Goal: Task Accomplishment & Management: Manage account settings

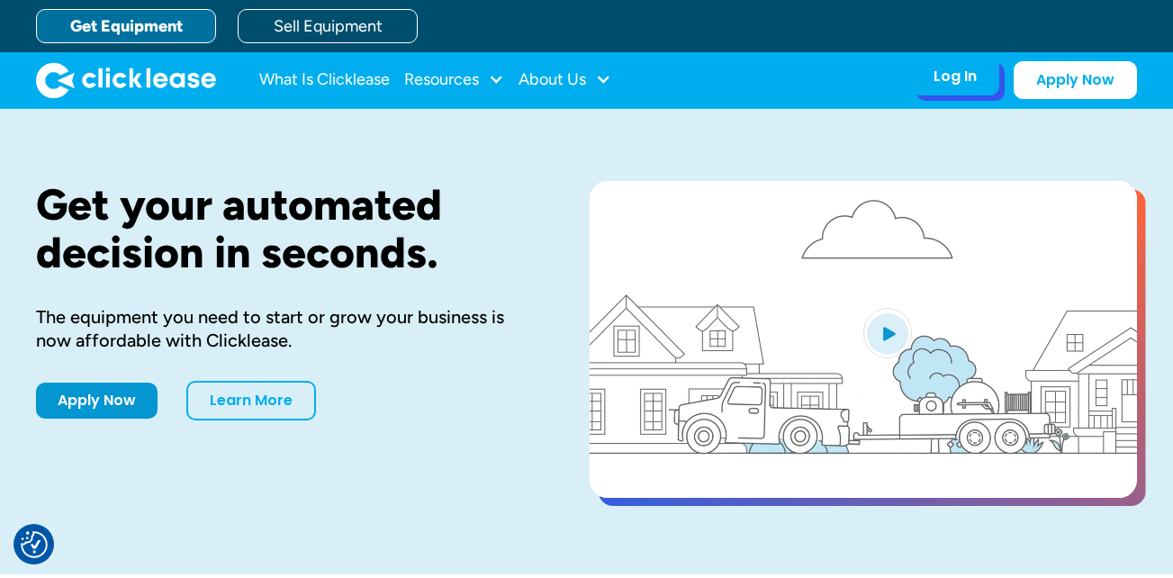
drag, startPoint x: 0, startPoint y: 0, endPoint x: 981, endPoint y: 93, distance: 984.9
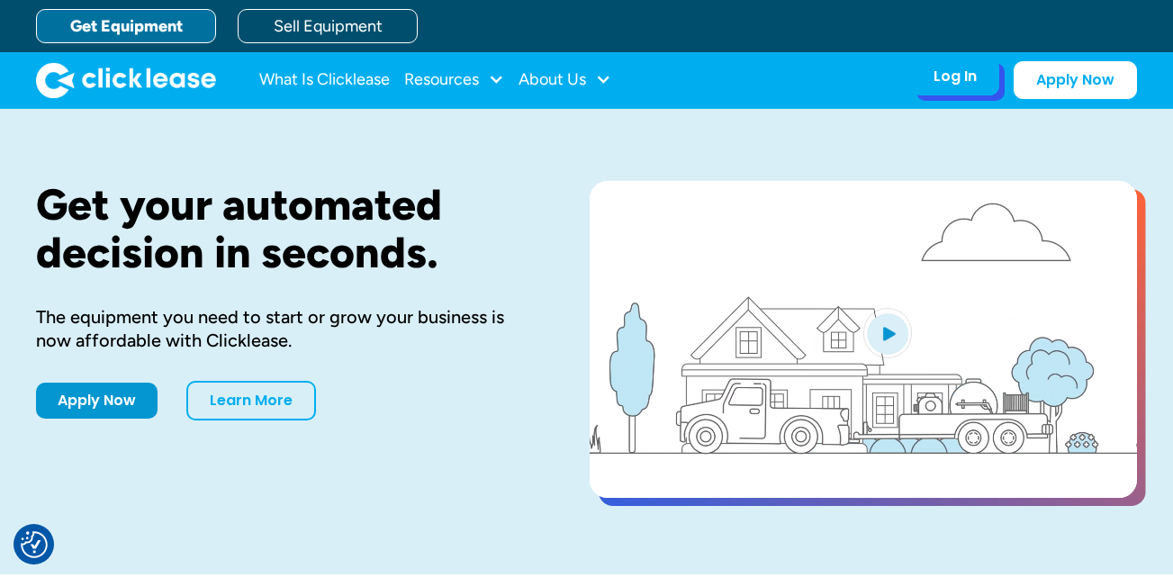
click at [981, 93] on div "Log In Account login I use Clicklease to get my equipment Partner Portal I offe…" at bounding box center [955, 77] width 88 height 38
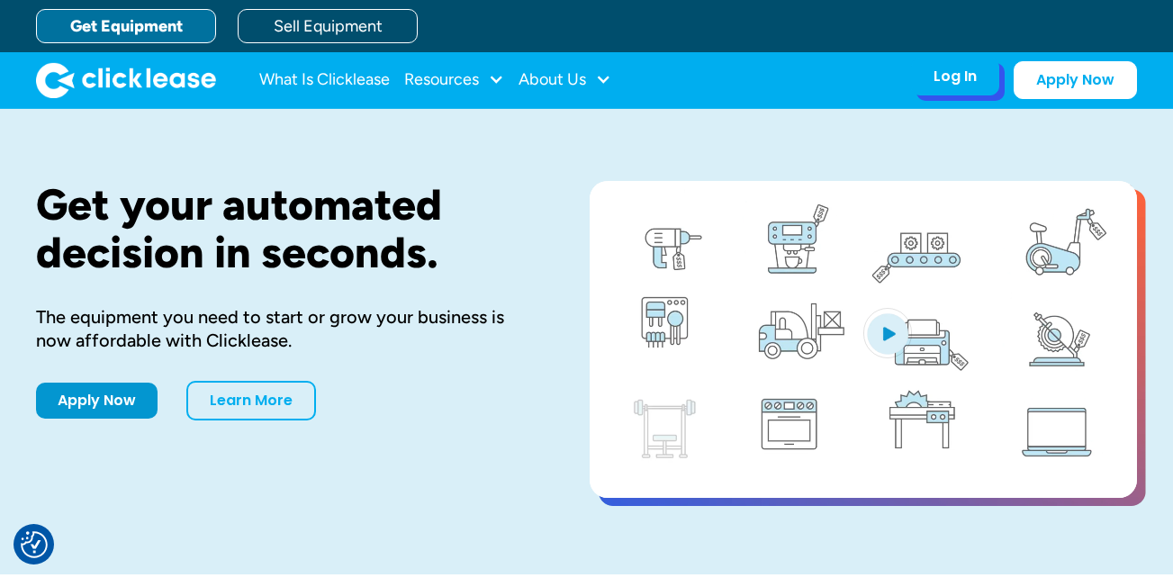
click at [938, 76] on div "Log In" at bounding box center [955, 77] width 43 height 18
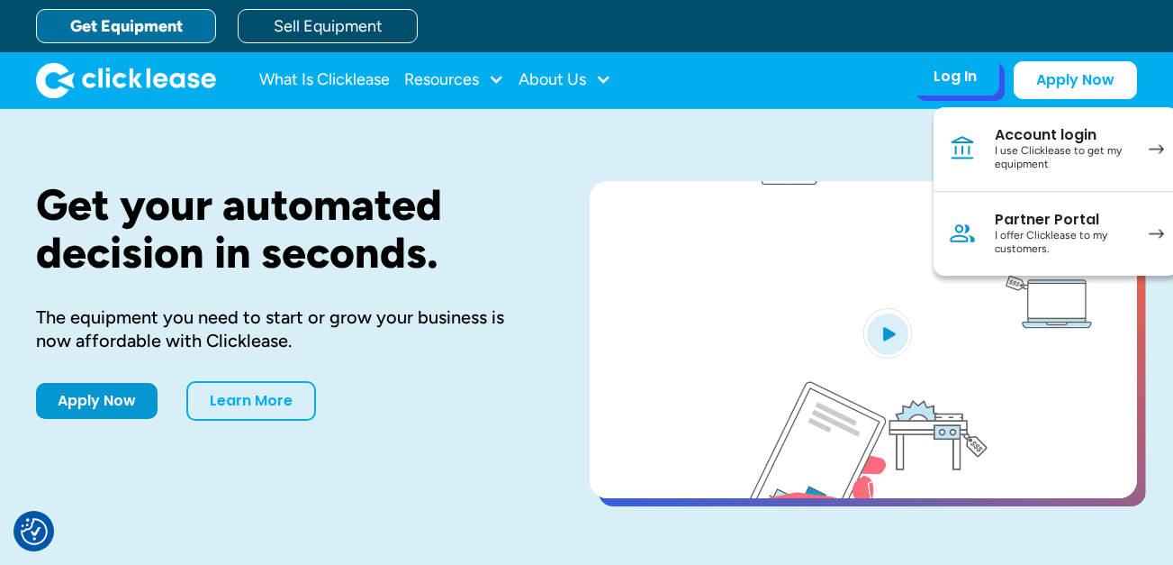
click at [1058, 242] on div "I offer Clicklease to my customers." at bounding box center [1063, 243] width 136 height 28
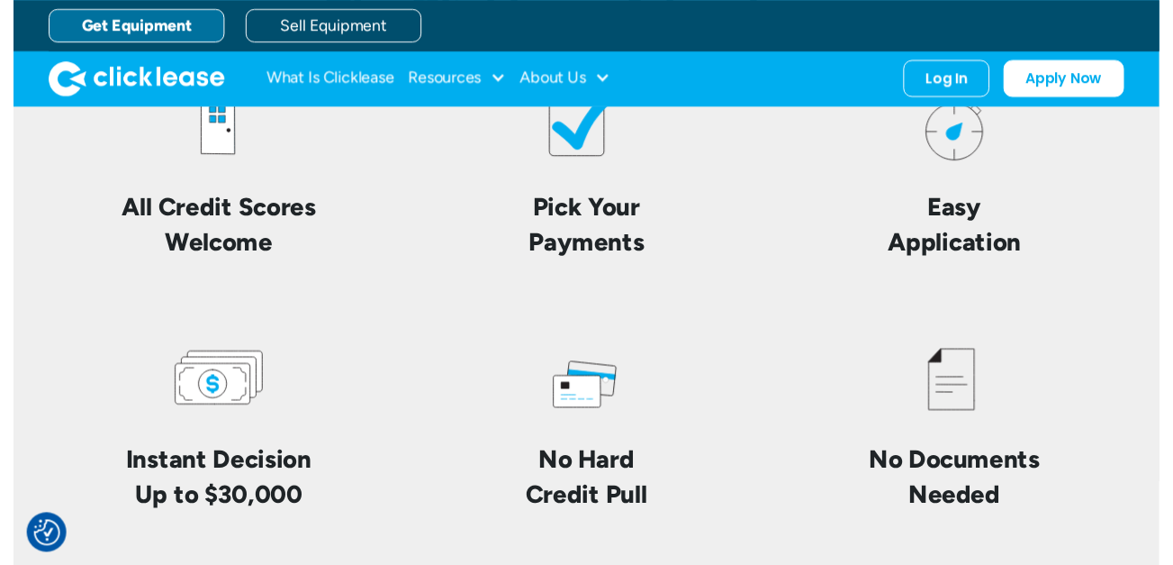
scroll to position [3832, 0]
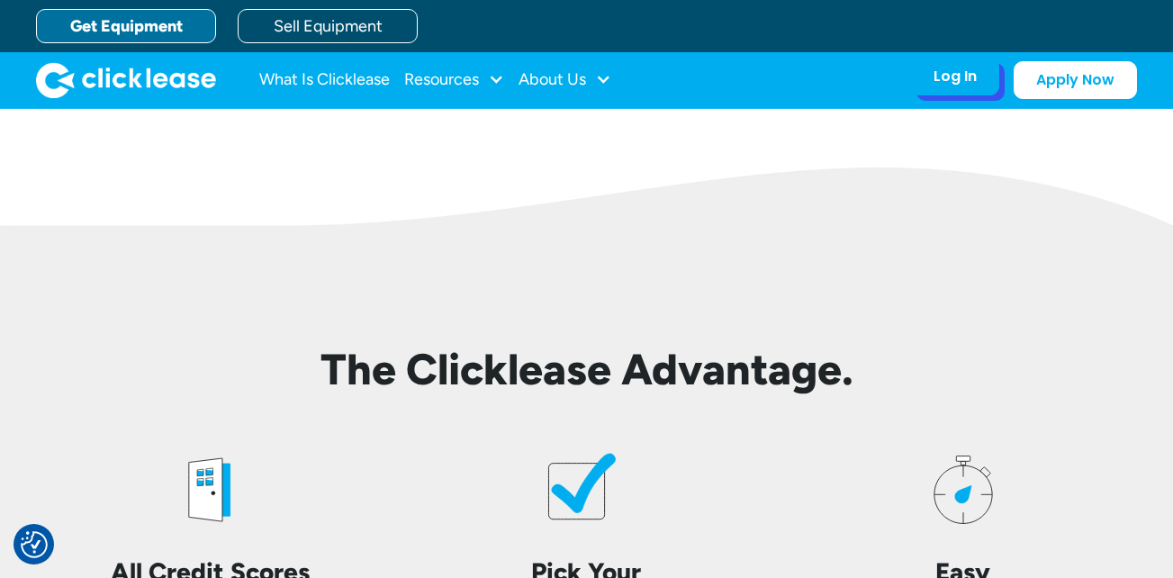
click at [945, 66] on div "Log In Account login I use Clicklease to get my equipment Partner Portal I offe…" at bounding box center [955, 77] width 88 height 38
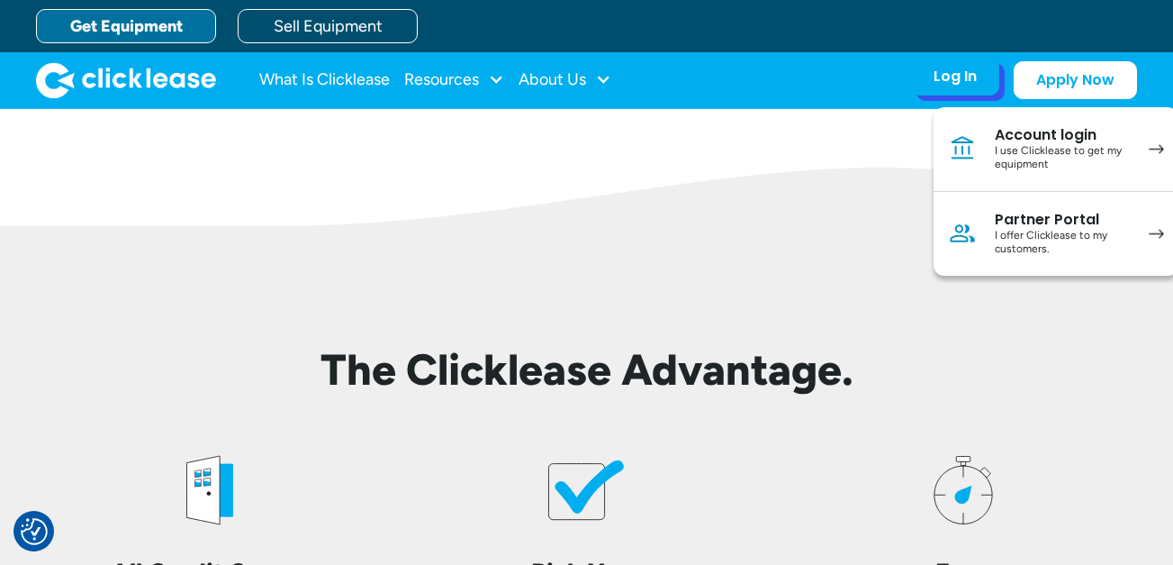
click at [1032, 240] on div "I offer Clicklease to my customers." at bounding box center [1063, 243] width 136 height 28
